Goal: Browse casually: Explore the website without a specific task or goal

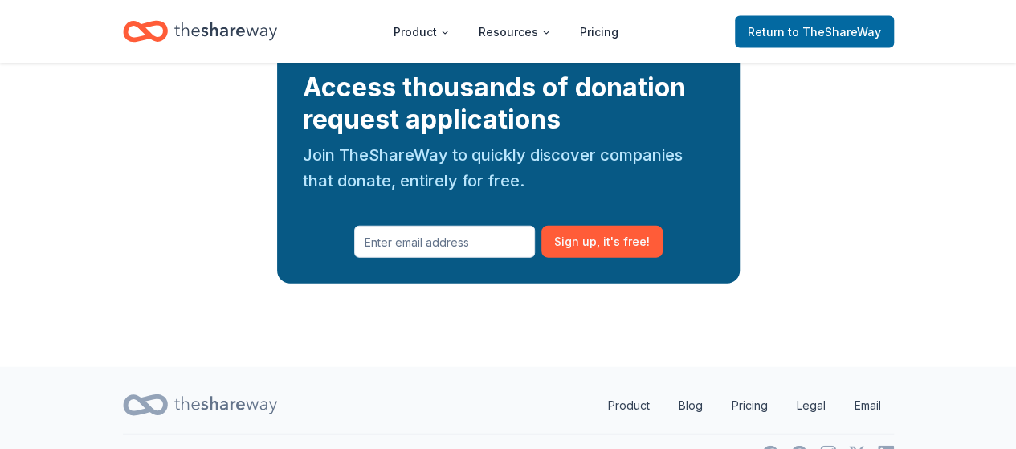
scroll to position [1526, 0]
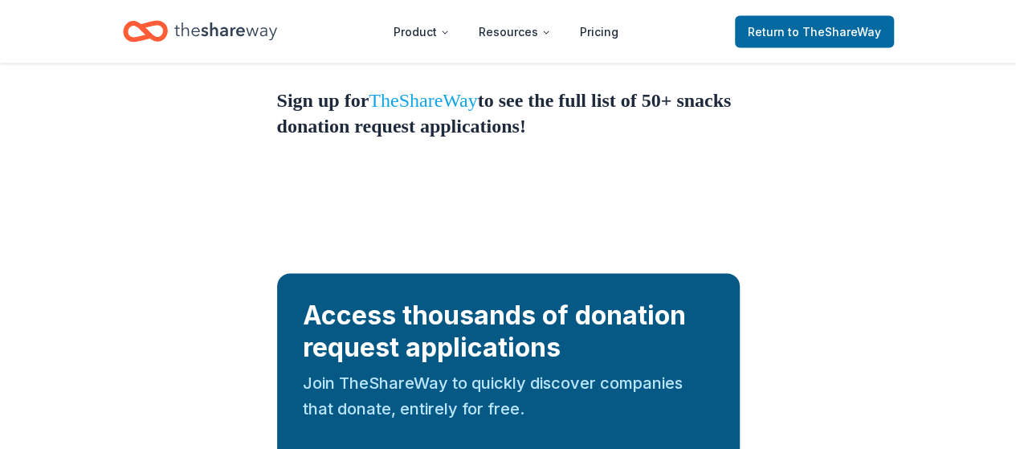
click at [461, 111] on link "TheShareWay" at bounding box center [423, 100] width 108 height 21
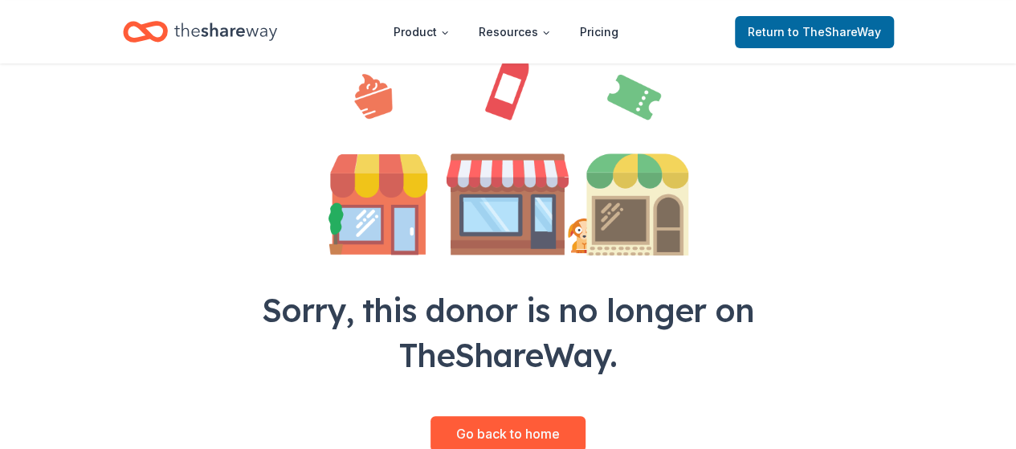
scroll to position [321, 0]
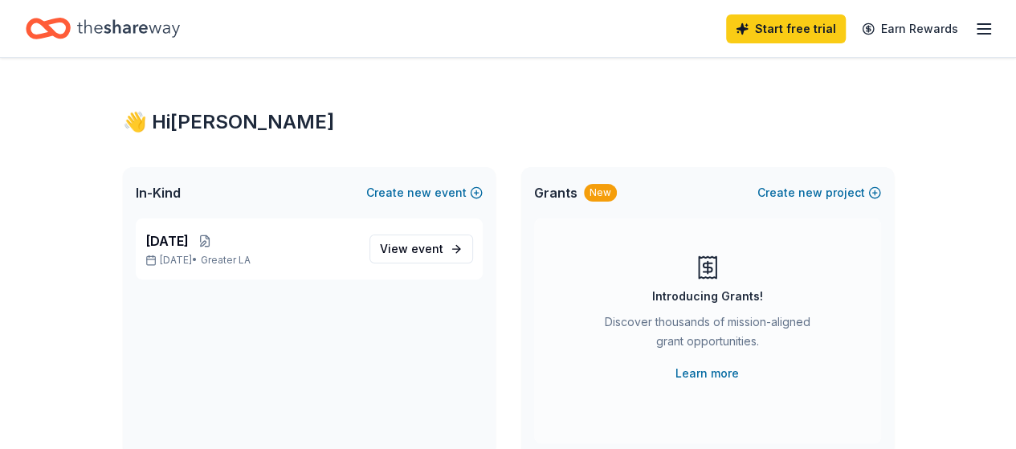
drag, startPoint x: 512, startPoint y: 120, endPoint x: 499, endPoint y: 116, distance: 12.5
click at [499, 116] on div "👋 Hi Amy" at bounding box center [508, 122] width 771 height 26
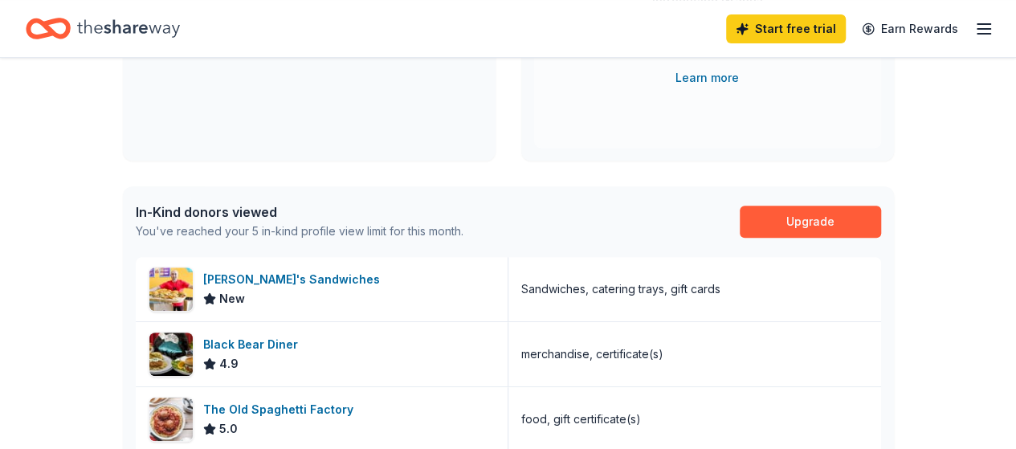
scroll to position [287, 0]
